Goal: Find specific fact: Find specific fact

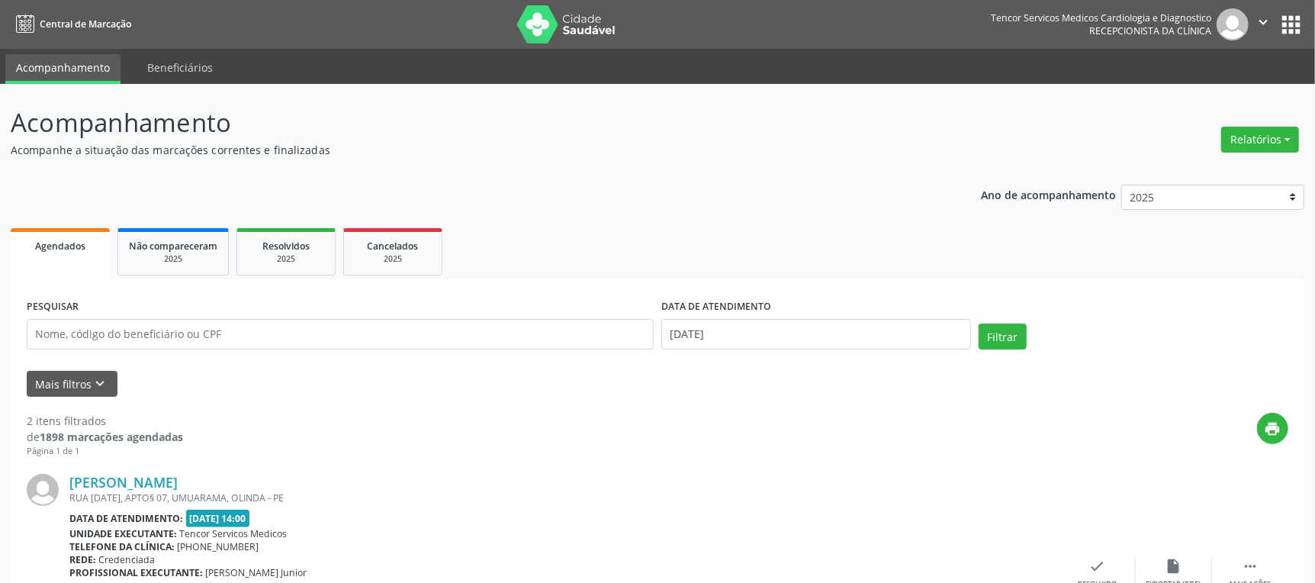
scroll to position [153, 0]
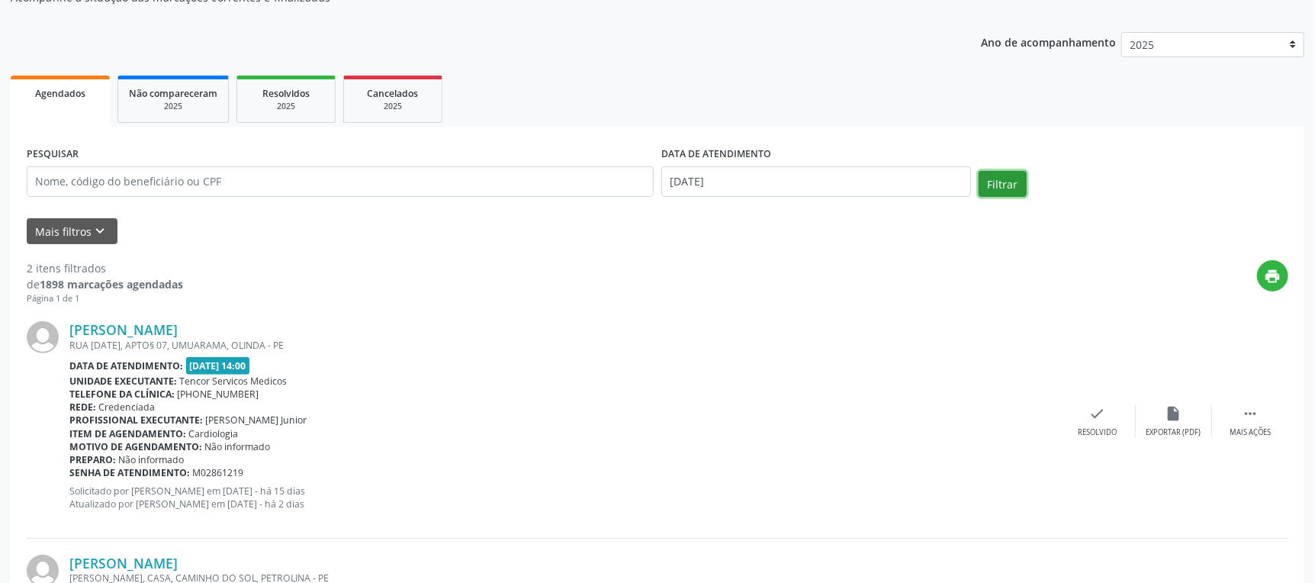
click at [1015, 190] on button "Filtrar" at bounding box center [1003, 184] width 48 height 26
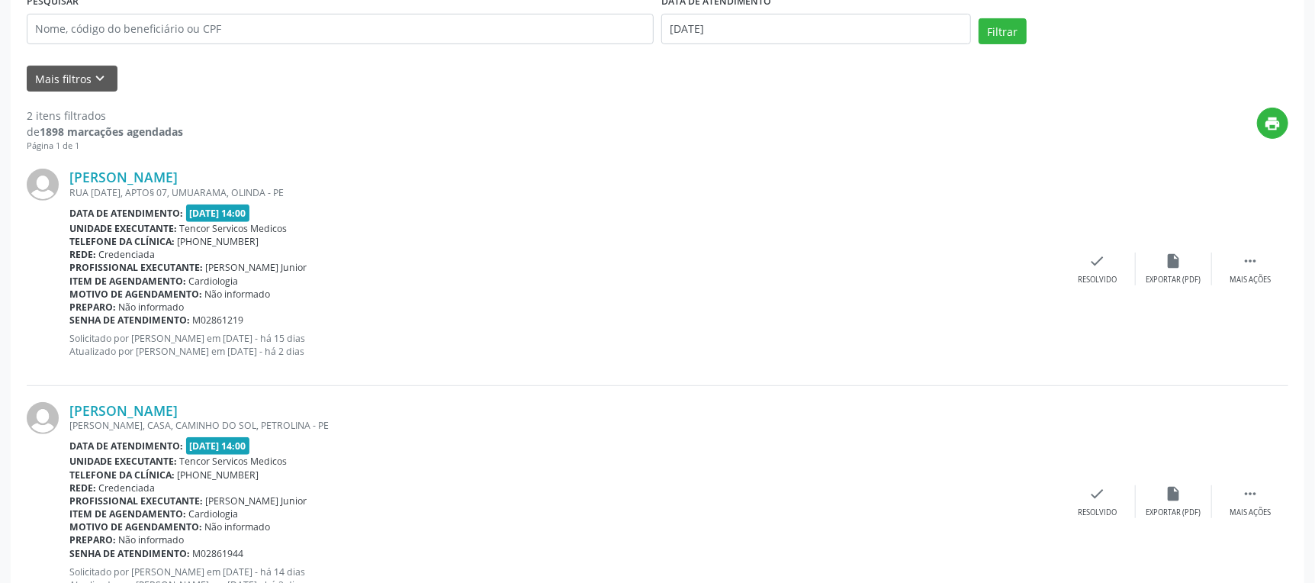
scroll to position [365, 0]
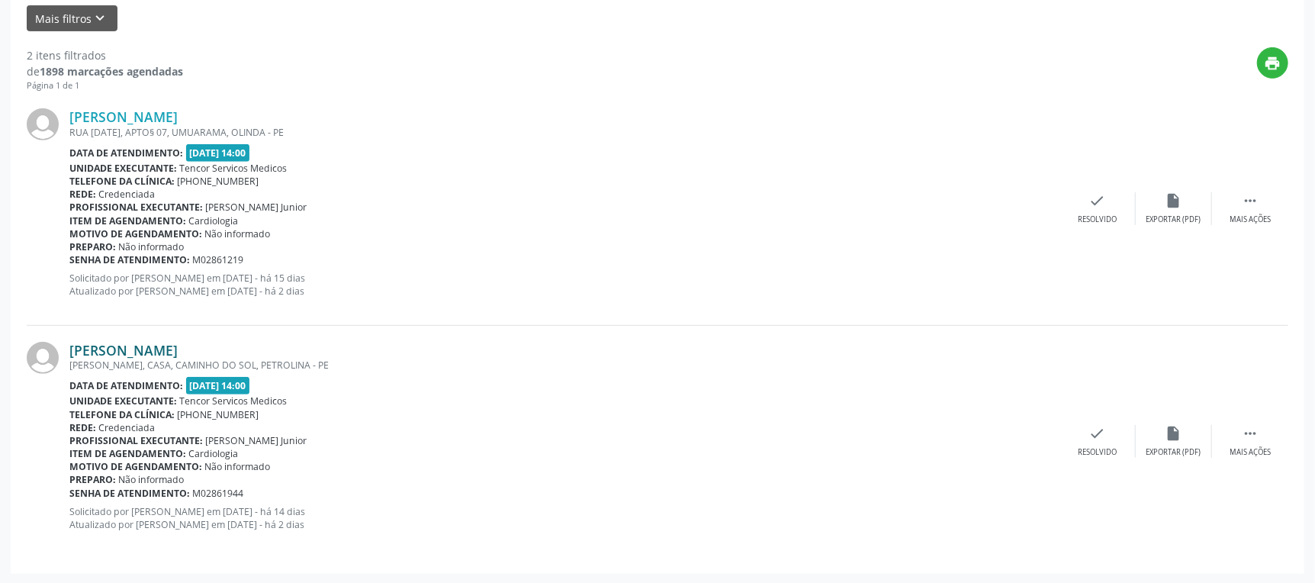
click at [178, 351] on link "[PERSON_NAME]" at bounding box center [123, 350] width 108 height 17
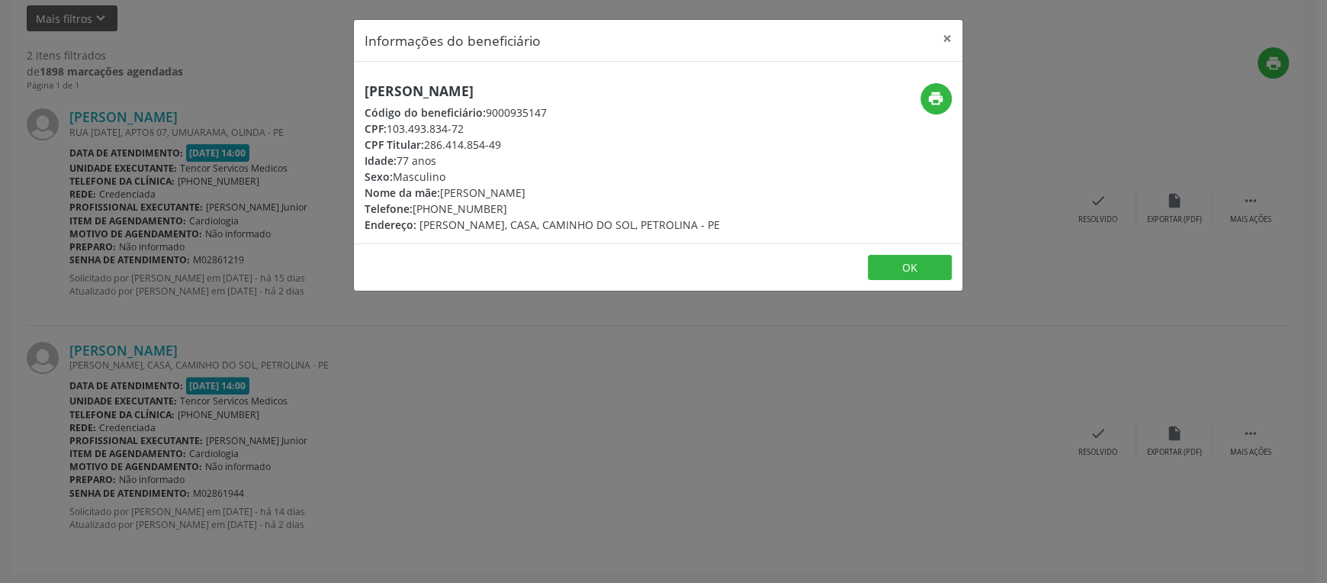
drag, startPoint x: 525, startPoint y: 91, endPoint x: 263, endPoint y: 110, distance: 262.3
click at [263, 110] on div "Informações do beneficiário × [PERSON_NAME] Código do beneficiário: 9000935147 …" at bounding box center [663, 291] width 1327 height 583
drag, startPoint x: 364, startPoint y: 91, endPoint x: 558, endPoint y: 91, distance: 194.5
click at [558, 91] on h5 "[PERSON_NAME]" at bounding box center [542, 91] width 355 height 16
copy h5 "[PERSON_NAME]"
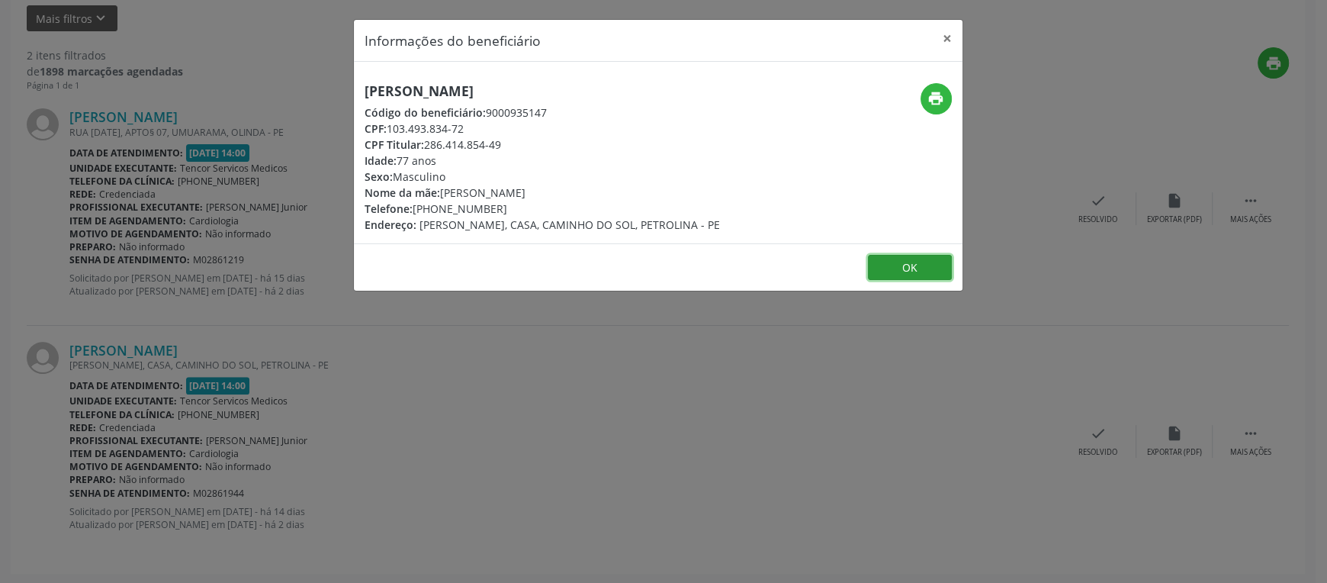
click at [903, 268] on button "OK" at bounding box center [910, 268] width 84 height 26
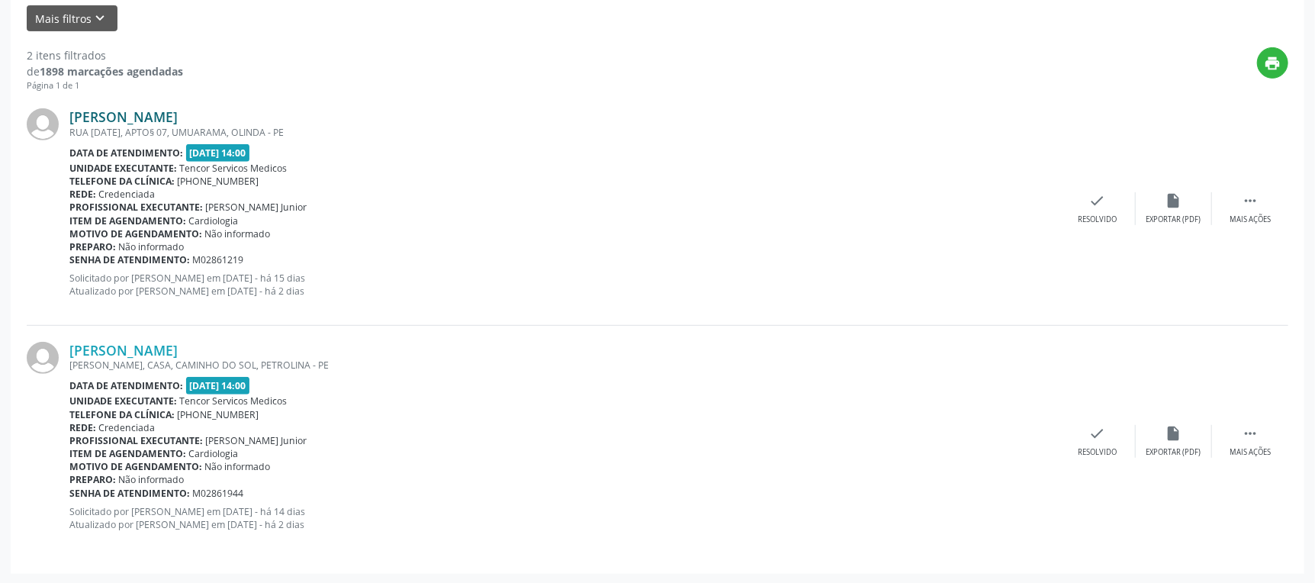
click at [159, 121] on link "[PERSON_NAME]" at bounding box center [123, 116] width 108 height 17
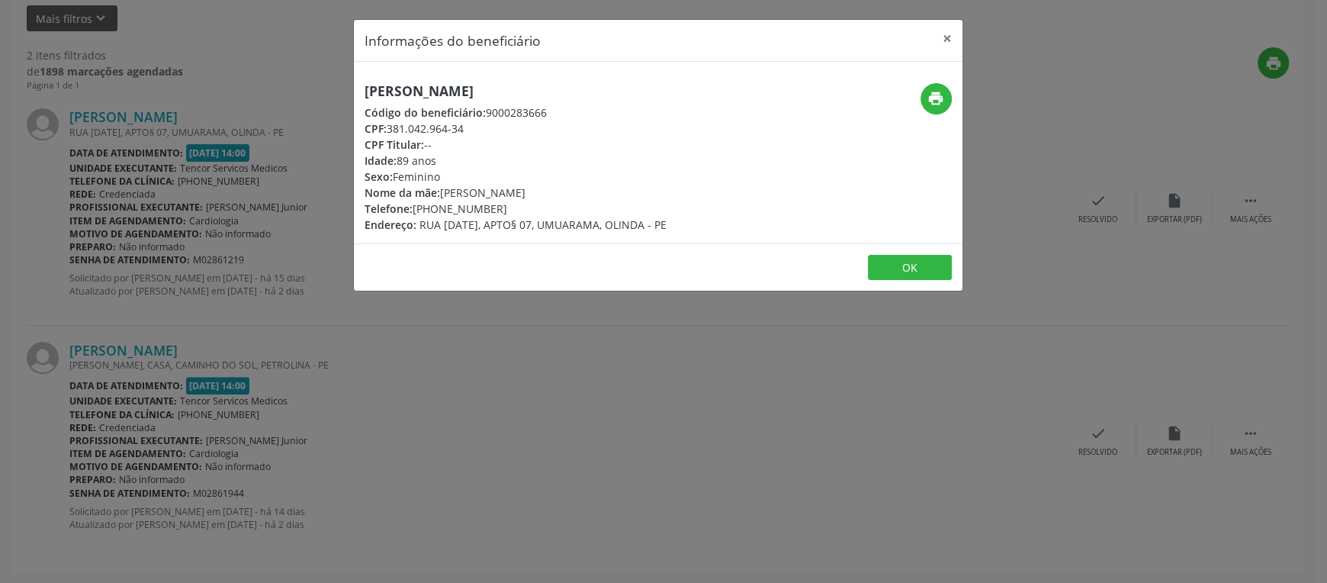
drag, startPoint x: 517, startPoint y: 92, endPoint x: 342, endPoint y: 98, distance: 175.5
click at [342, 98] on div "Informações do beneficiário × [PERSON_NAME] Código do beneficiário: 9000283666 …" at bounding box center [663, 291] width 1327 height 583
copy h5 "[PERSON_NAME]"
drag, startPoint x: 952, startPoint y: 36, endPoint x: 583, endPoint y: 28, distance: 369.2
click at [950, 35] on button "×" at bounding box center [947, 38] width 31 height 37
